Goal: Navigation & Orientation: Find specific page/section

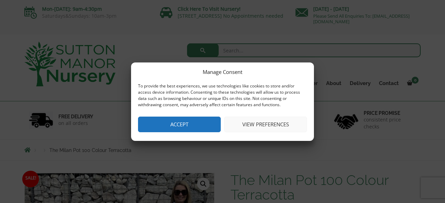
click at [186, 121] on button "Accept" at bounding box center [179, 125] width 83 height 16
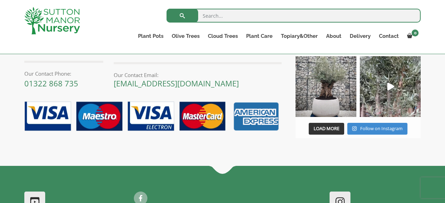
scroll to position [734, 0]
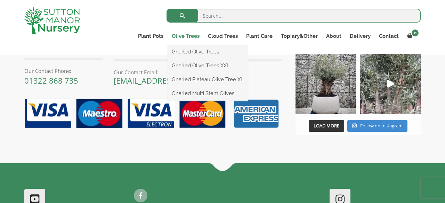
click at [192, 36] on link "Olive Trees" at bounding box center [185, 36] width 36 height 10
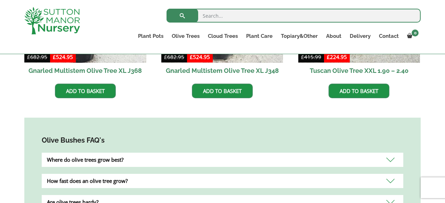
scroll to position [542, 0]
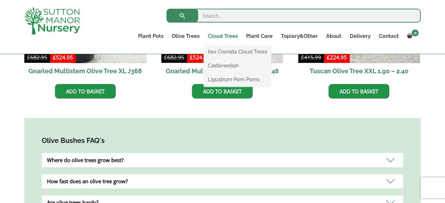
click at [227, 34] on link "Cloud Trees" at bounding box center [223, 36] width 38 height 10
click at [241, 55] on link "Ilex Crenata Cloud Trees" at bounding box center [237, 52] width 67 height 10
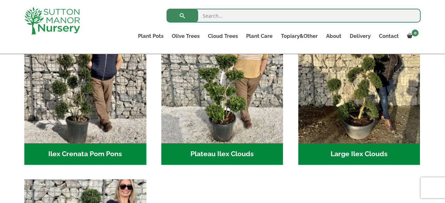
scroll to position [183, 0]
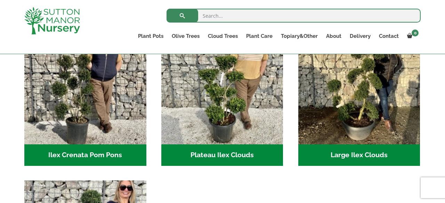
click at [105, 151] on h2 "Ilex Crenata Pom Pons (53)" at bounding box center [85, 156] width 122 height 22
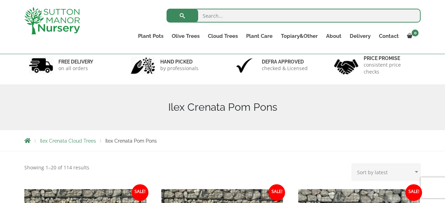
scroll to position [41, 0]
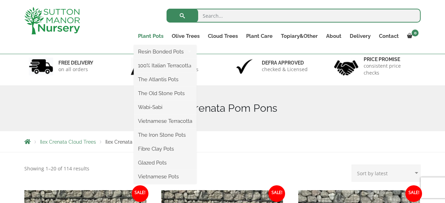
click at [143, 35] on link "Plant Pots" at bounding box center [151, 36] width 34 height 10
click at [174, 66] on link "100% Italian Terracotta" at bounding box center [165, 65] width 63 height 10
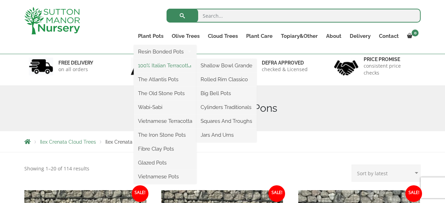
click at [178, 65] on link "100% Italian Terracotta" at bounding box center [165, 65] width 63 height 10
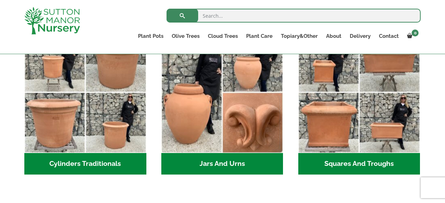
scroll to position [397, 0]
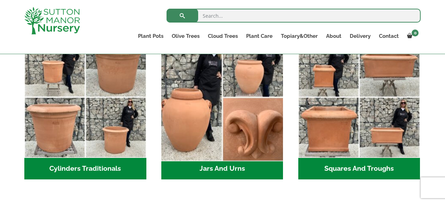
click at [239, 147] on img "Visit product category Jars And Urns" at bounding box center [222, 97] width 128 height 128
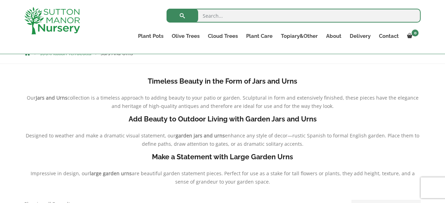
scroll to position [138, 0]
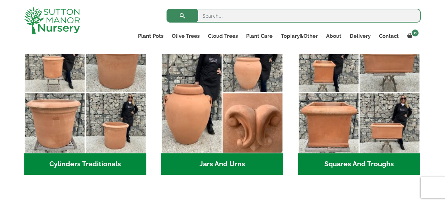
scroll to position [397, 0]
